Goal: Task Accomplishment & Management: Use online tool/utility

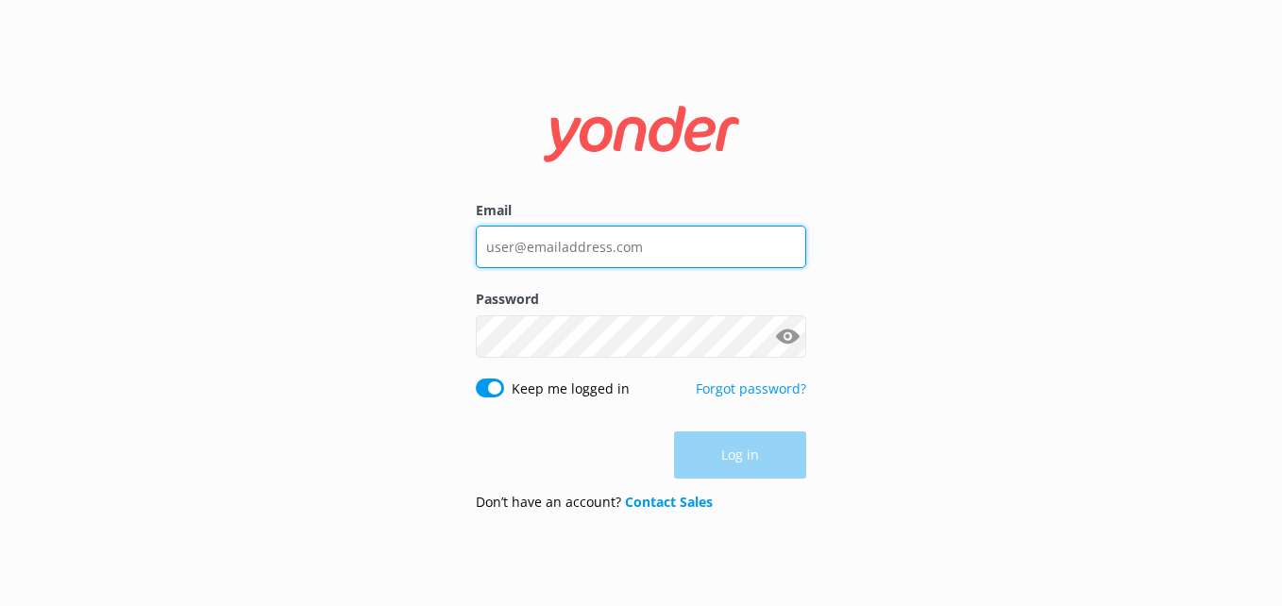
type input "[EMAIL_ADDRESS][DOMAIN_NAME]"
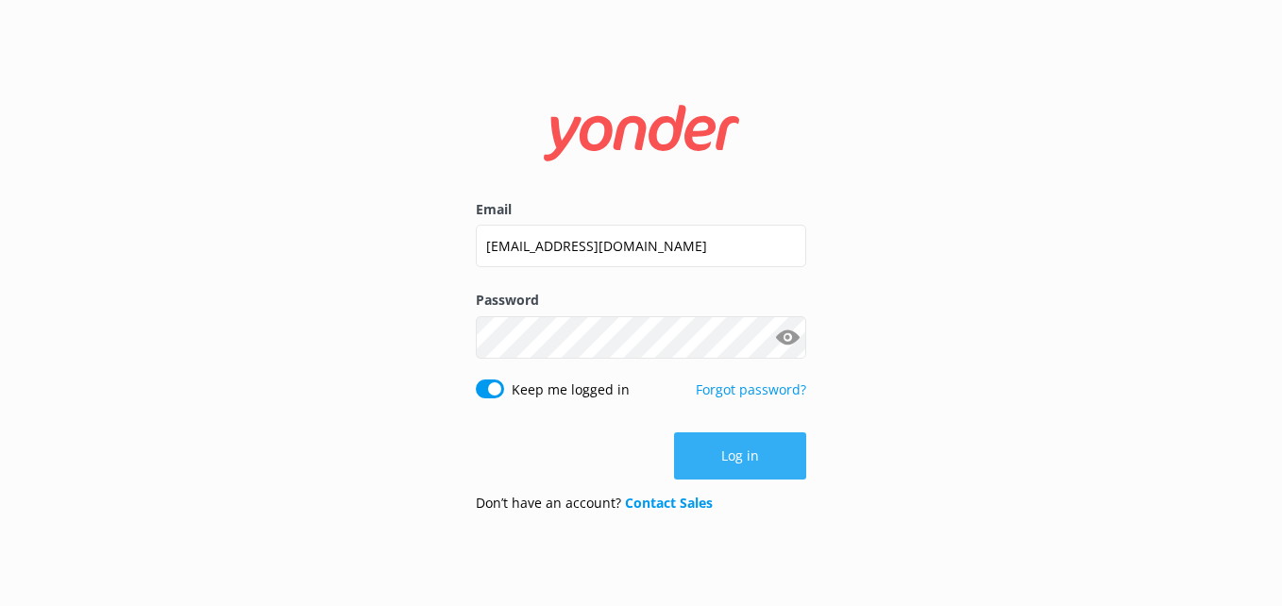
click at [744, 456] on div "Log in" at bounding box center [641, 455] width 330 height 47
click at [726, 456] on button "Log in" at bounding box center [740, 455] width 132 height 47
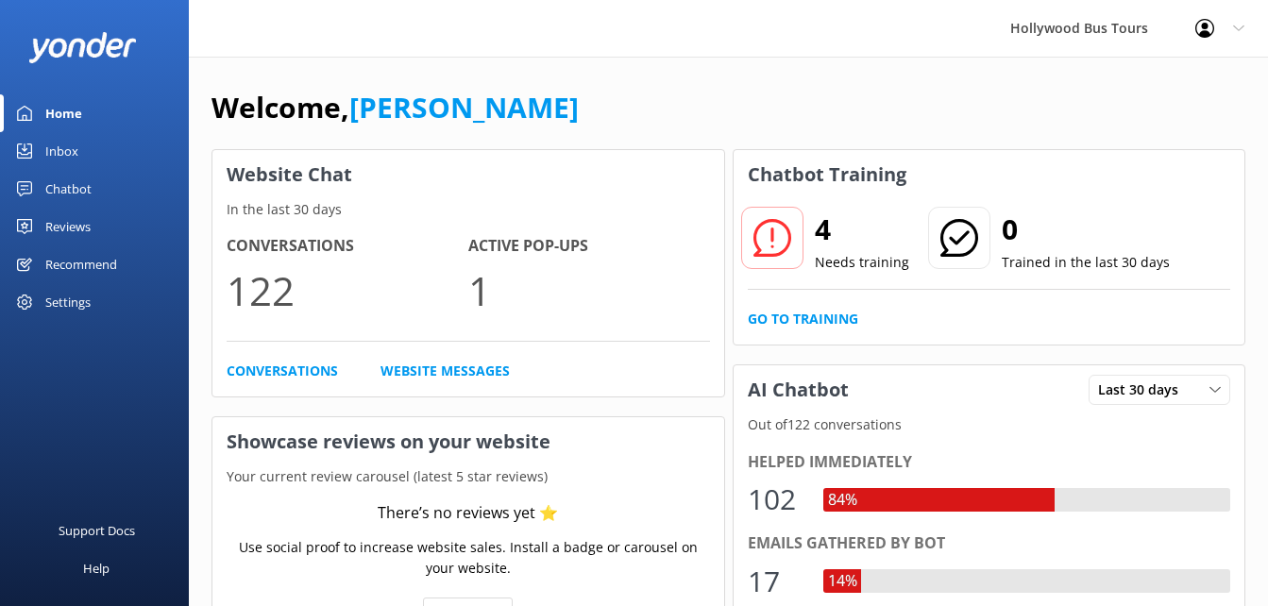
click at [76, 135] on div "Inbox" at bounding box center [61, 151] width 33 height 38
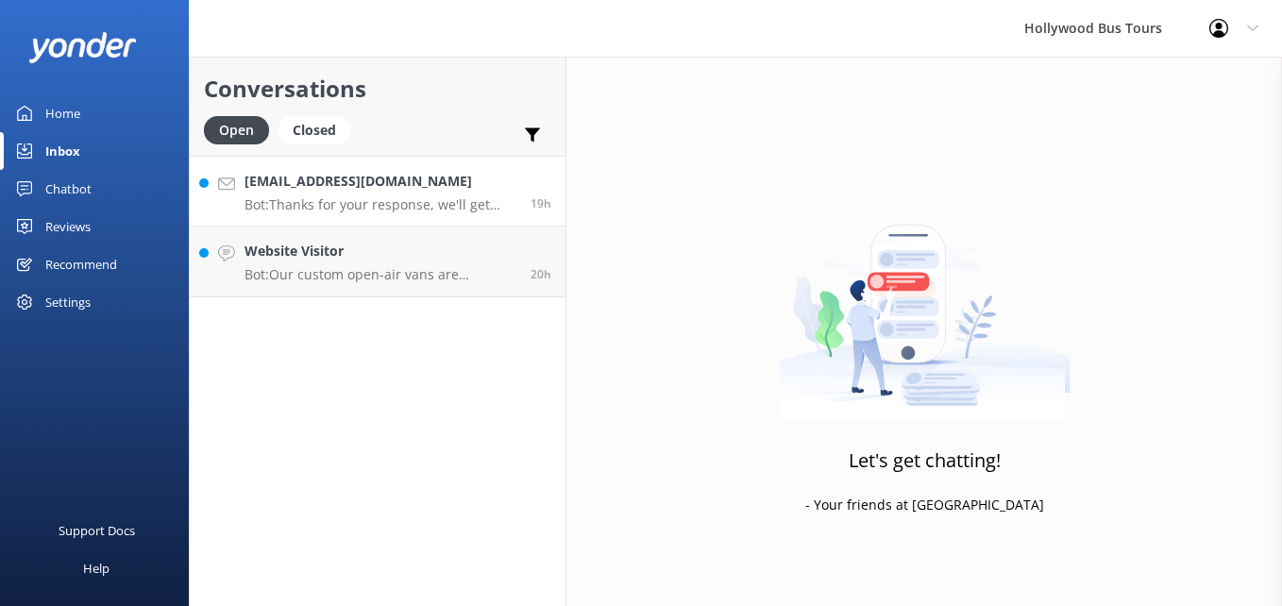
click at [349, 190] on h4 "[EMAIL_ADDRESS][DOMAIN_NAME]" at bounding box center [380, 181] width 272 height 21
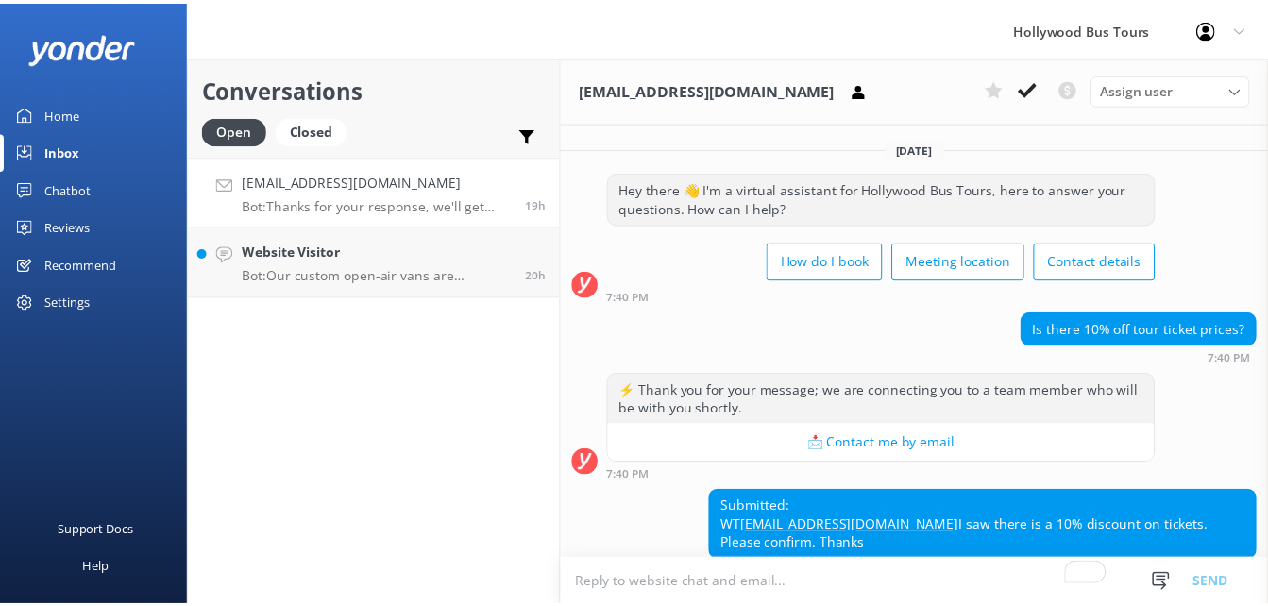
scroll to position [127, 0]
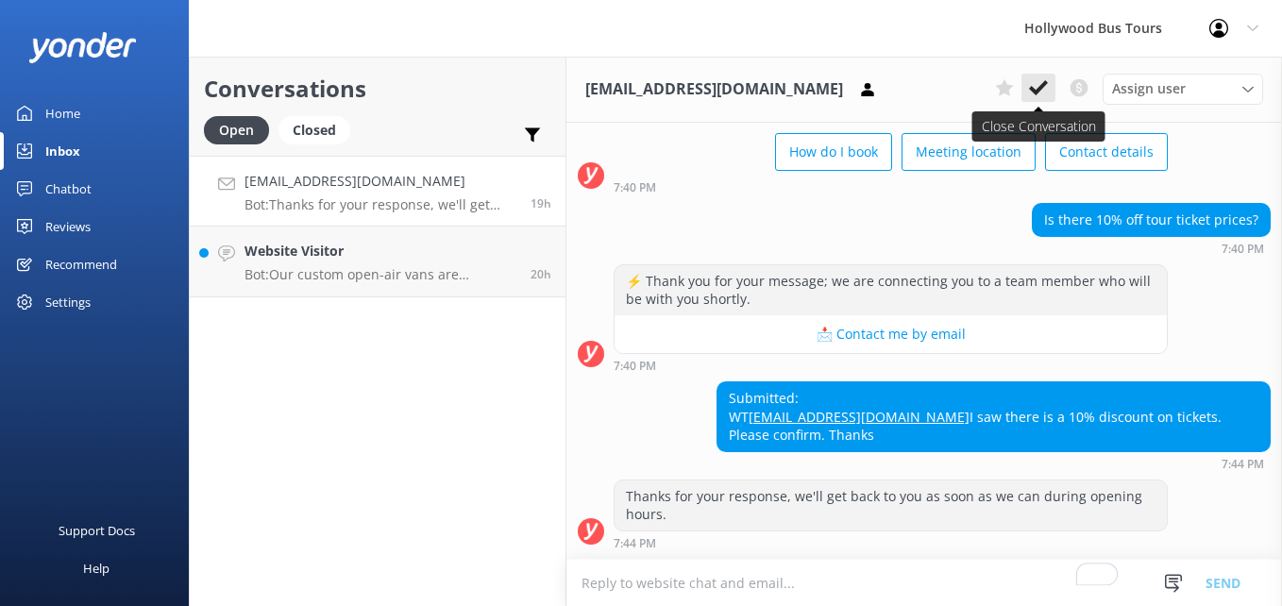
click at [1044, 89] on icon at bounding box center [1038, 87] width 19 height 19
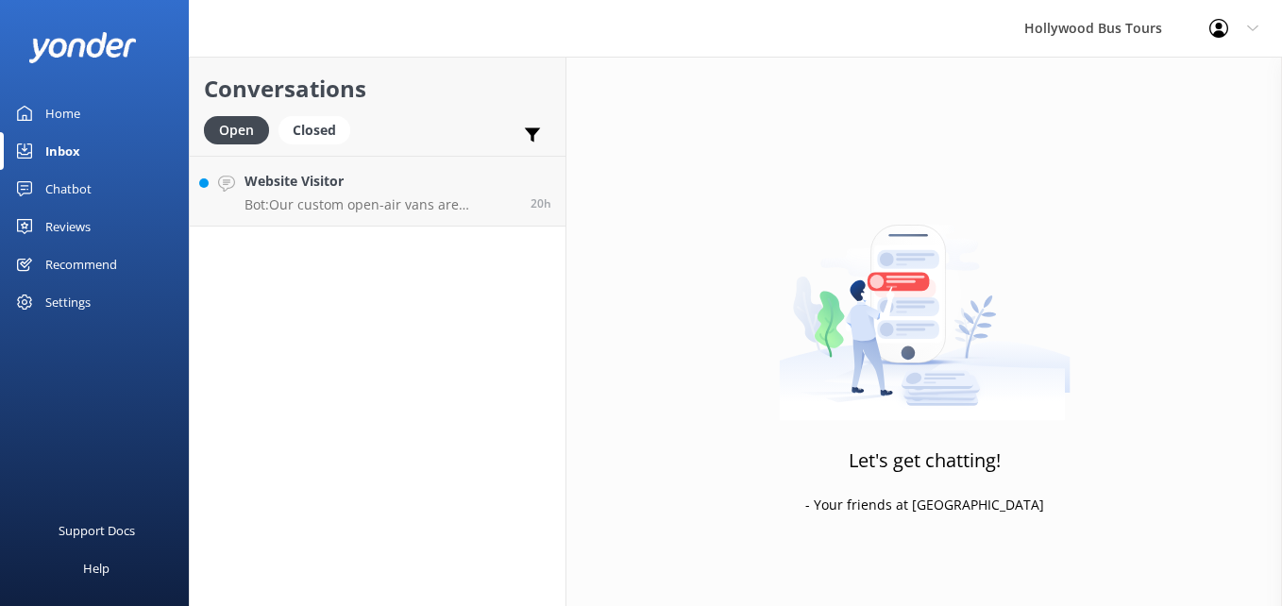
click at [389, 199] on p "Bot: Our custom open-air vans are designed for year-round sightseeing, includin…" at bounding box center [380, 204] width 272 height 17
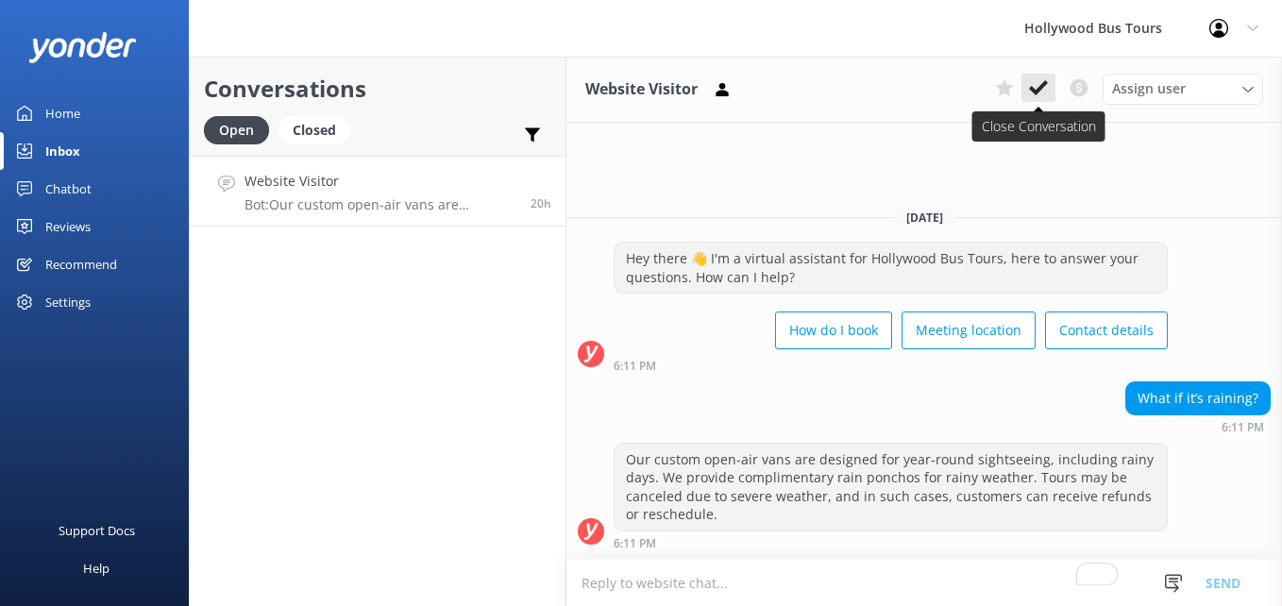
click at [1039, 91] on use at bounding box center [1038, 87] width 19 height 15
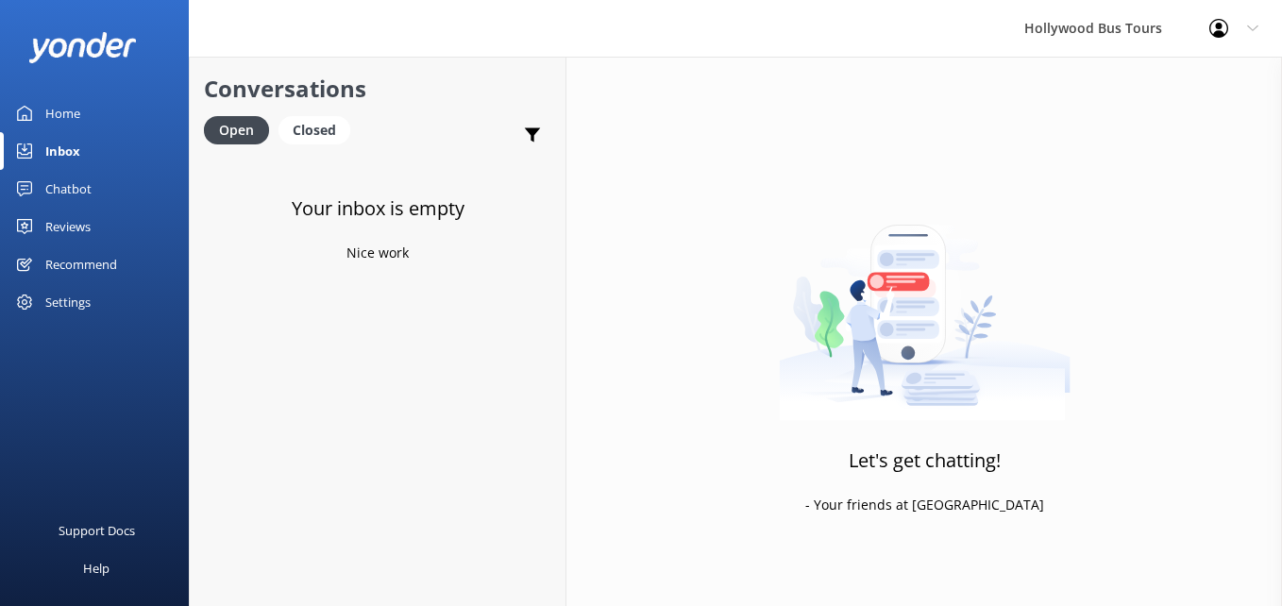
click at [52, 109] on div "Home" at bounding box center [62, 113] width 35 height 38
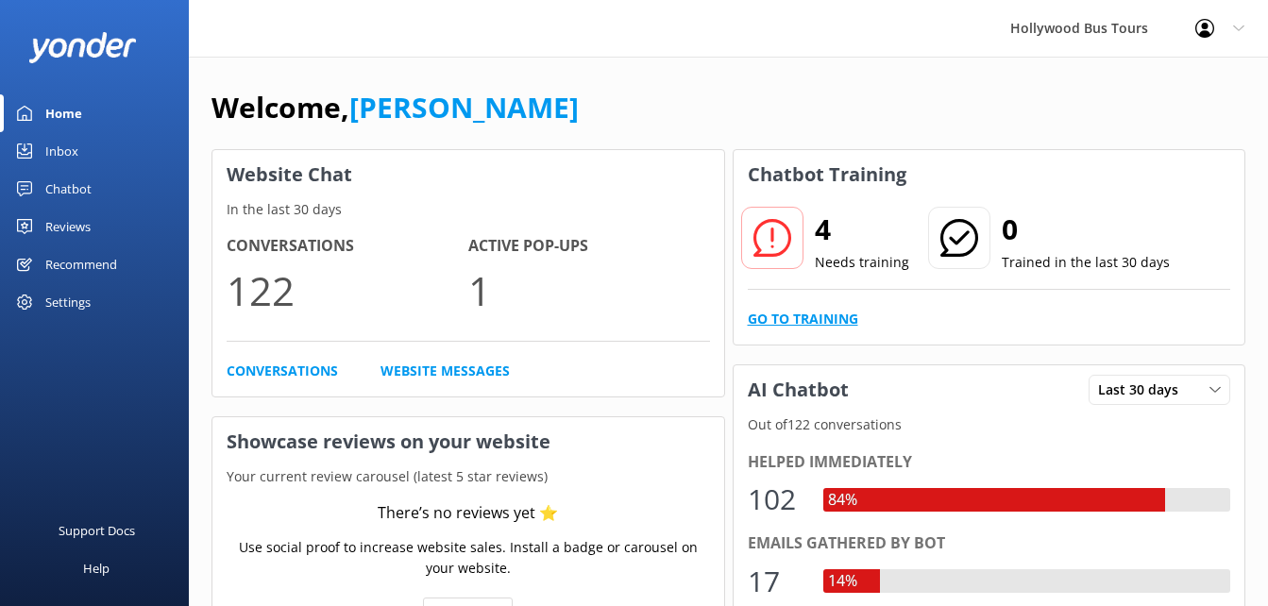
click at [841, 327] on link "Go to Training" at bounding box center [803, 319] width 110 height 21
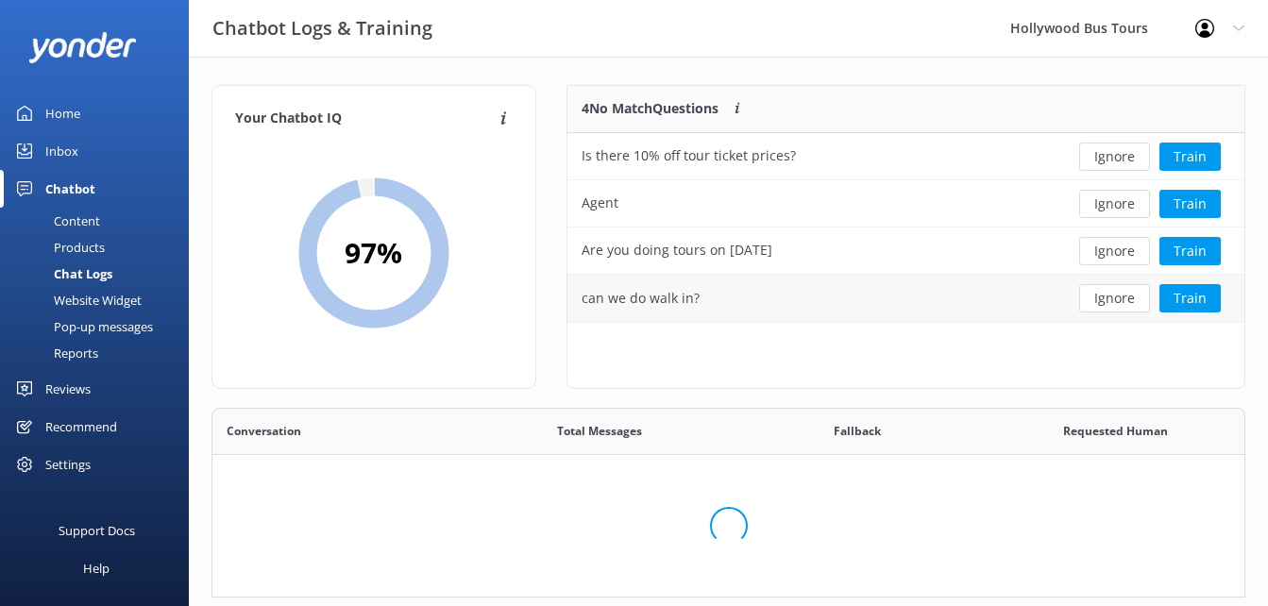
scroll to position [648, 1018]
click at [1125, 159] on button "Ignore" at bounding box center [1114, 157] width 71 height 28
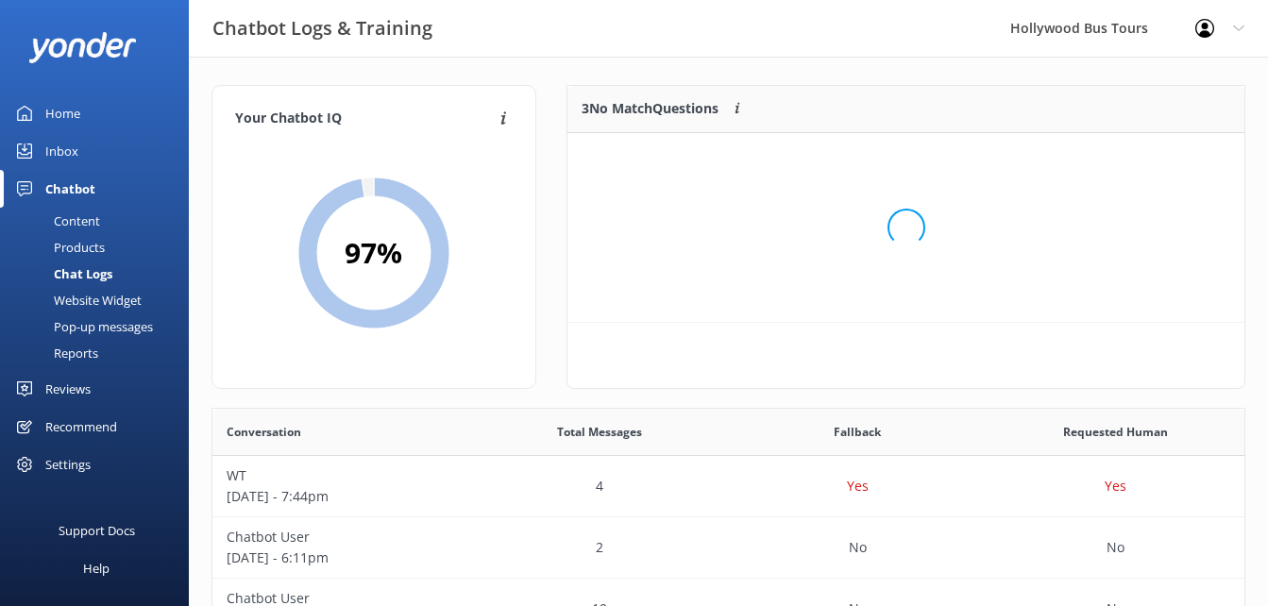
scroll to position [176, 664]
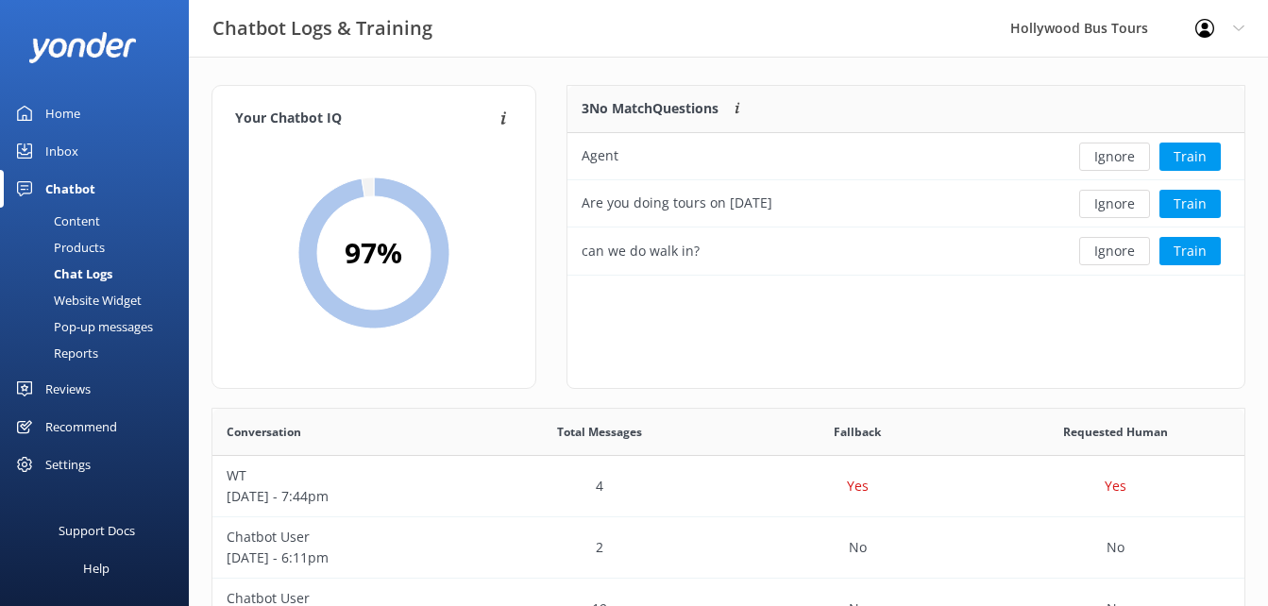
click at [1125, 159] on button "Ignore" at bounding box center [1114, 157] width 71 height 28
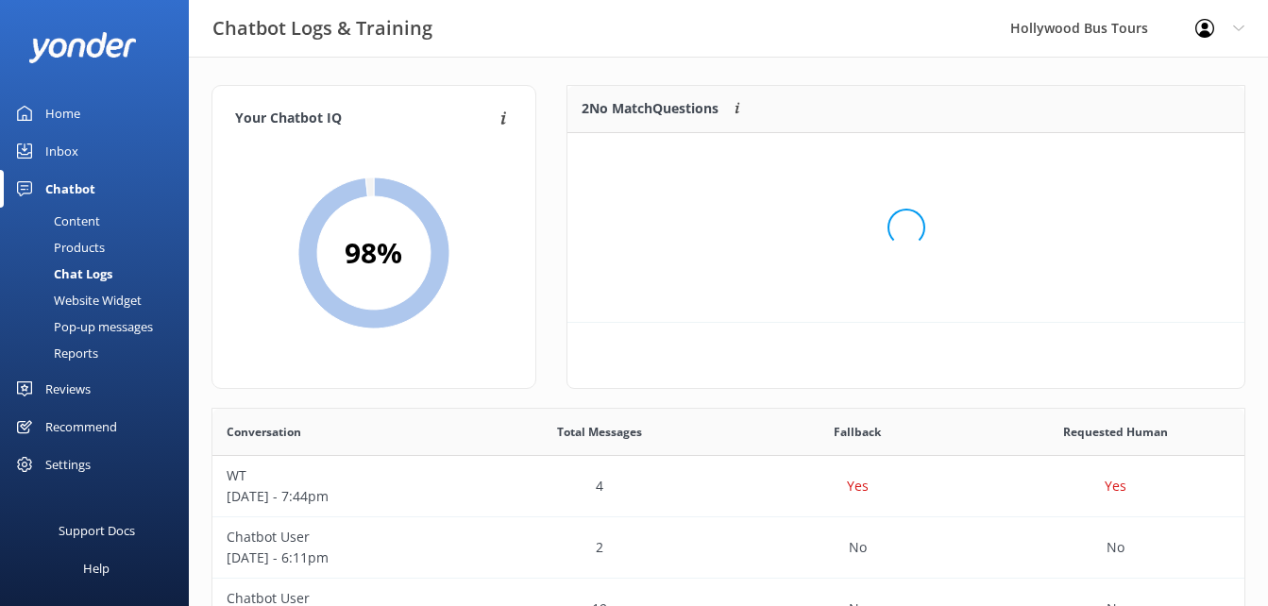
scroll to position [128, 664]
